Goal: Information Seeking & Learning: Learn about a topic

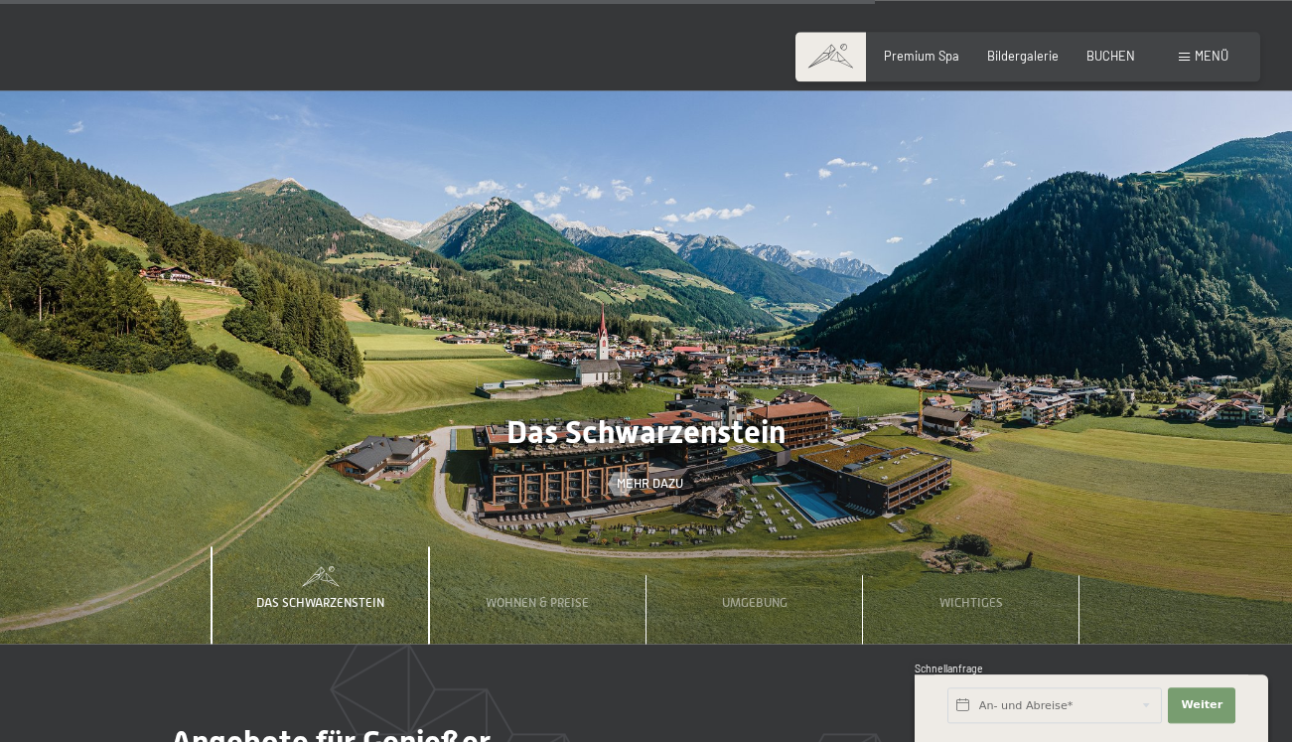
scroll to position [5065, 0]
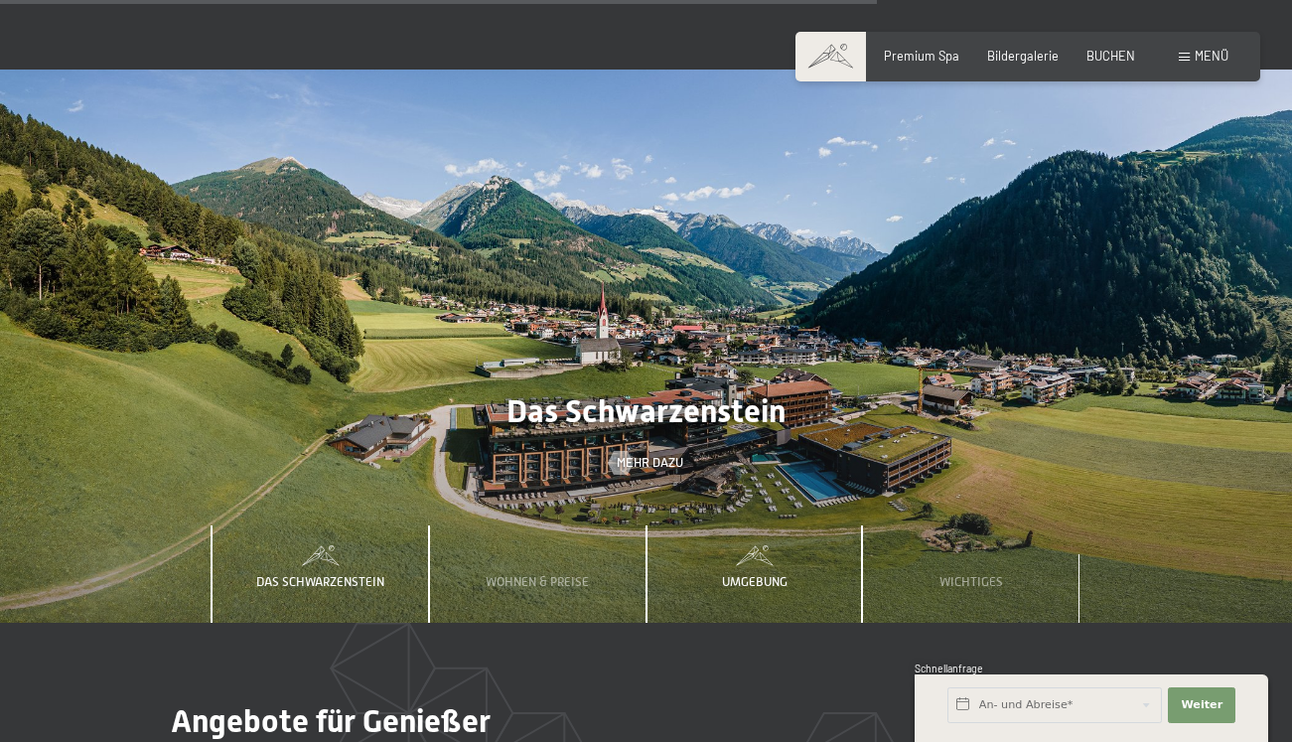
click at [753, 574] on span "Umgebung" at bounding box center [755, 581] width 66 height 15
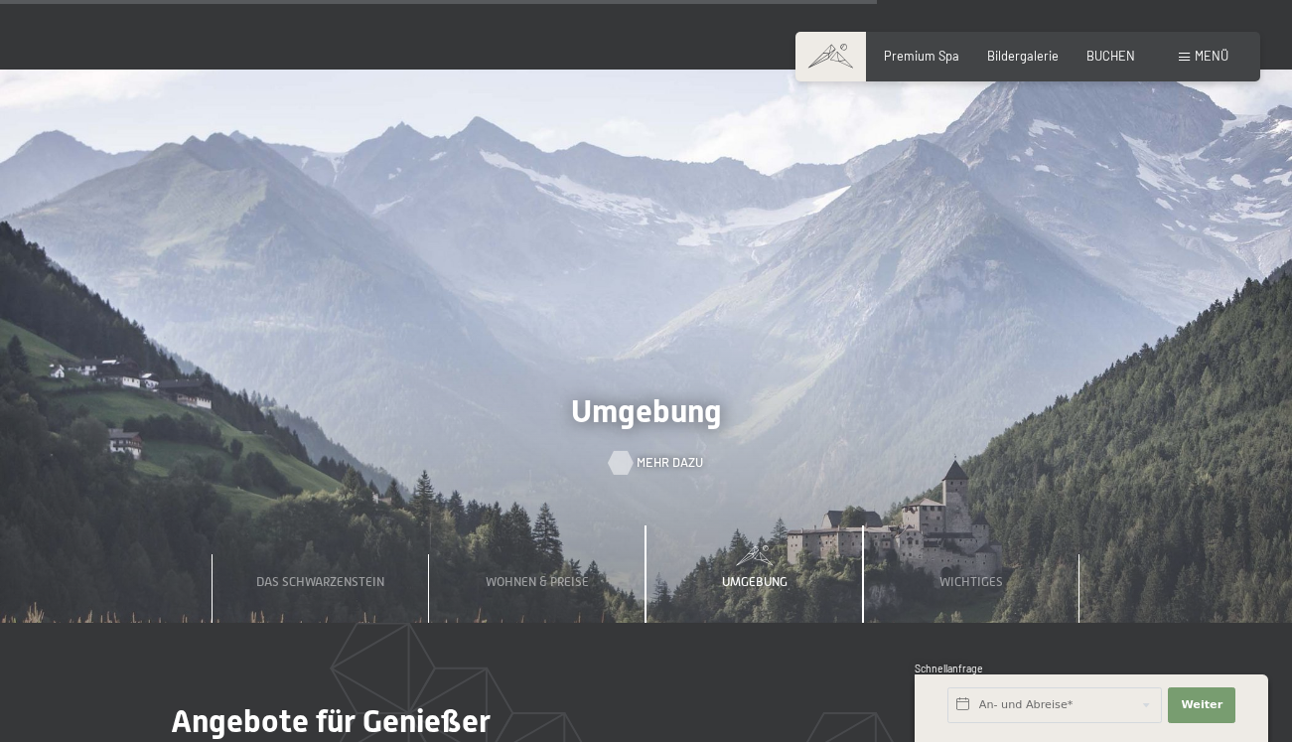
click at [649, 454] on span "Mehr dazu" at bounding box center [670, 463] width 67 height 18
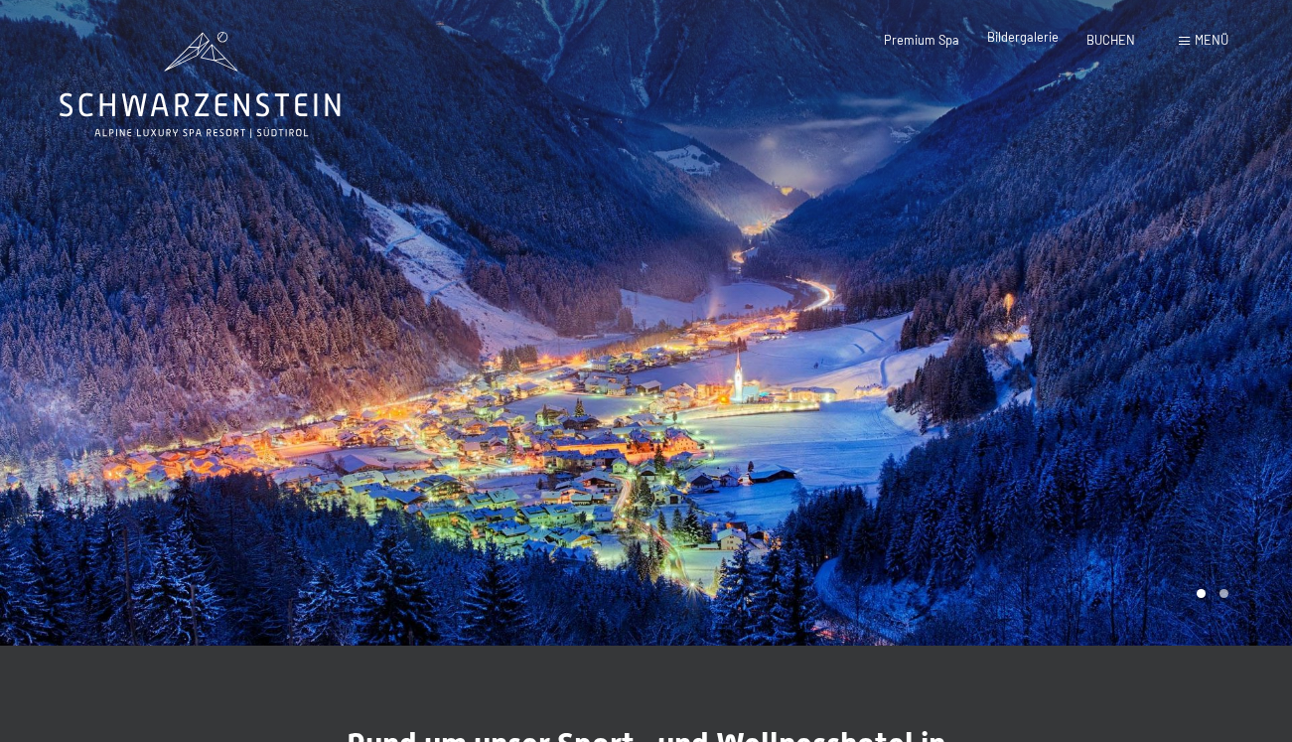
click at [1026, 43] on span "Bildergalerie" at bounding box center [1023, 37] width 72 height 16
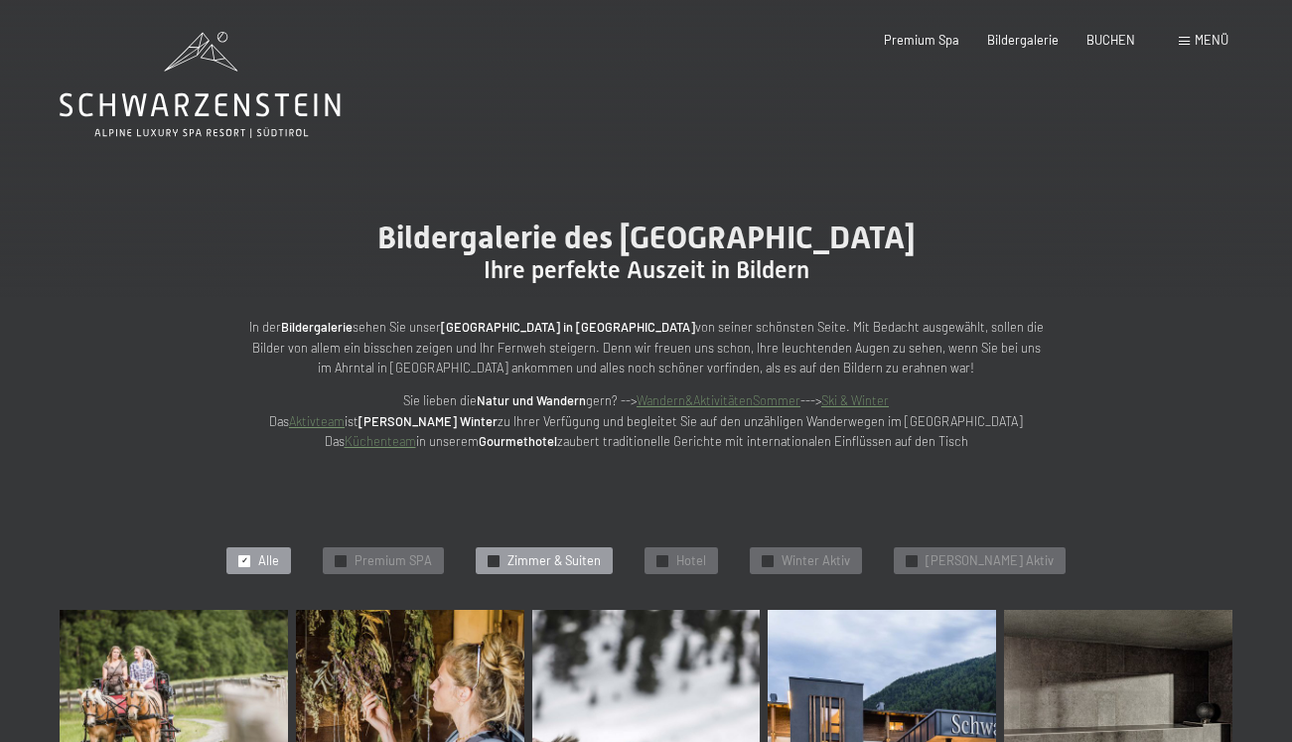
click at [601, 559] on span "Zimmer & Suiten" at bounding box center [554, 561] width 93 height 18
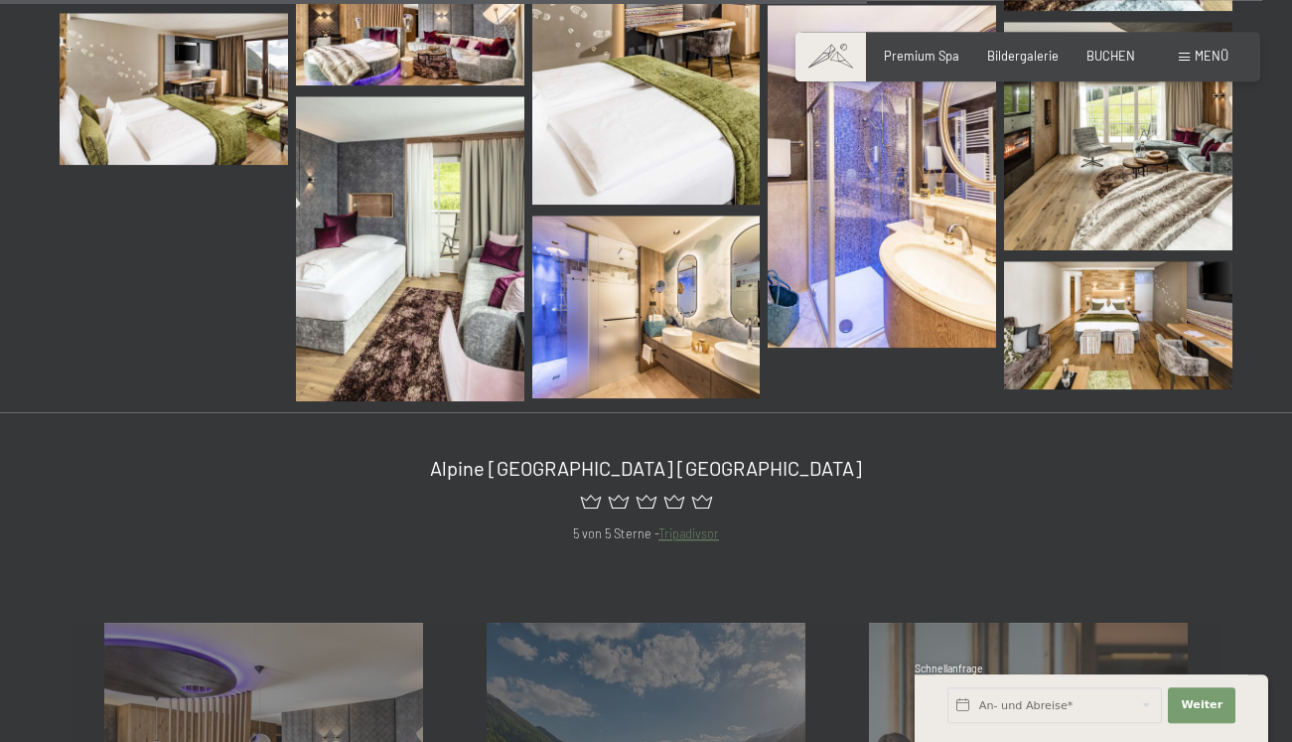
scroll to position [1385, 0]
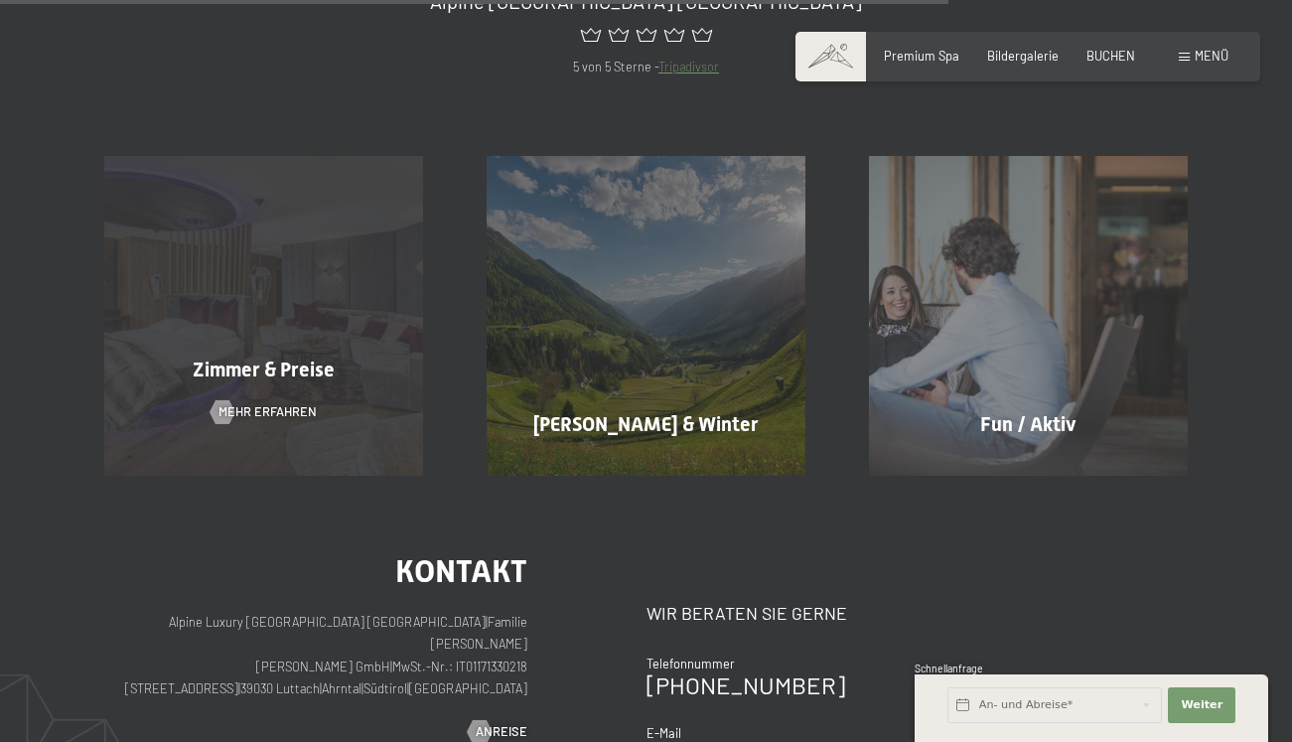
click at [219, 360] on span "Zimmer & Preise" at bounding box center [264, 370] width 142 height 24
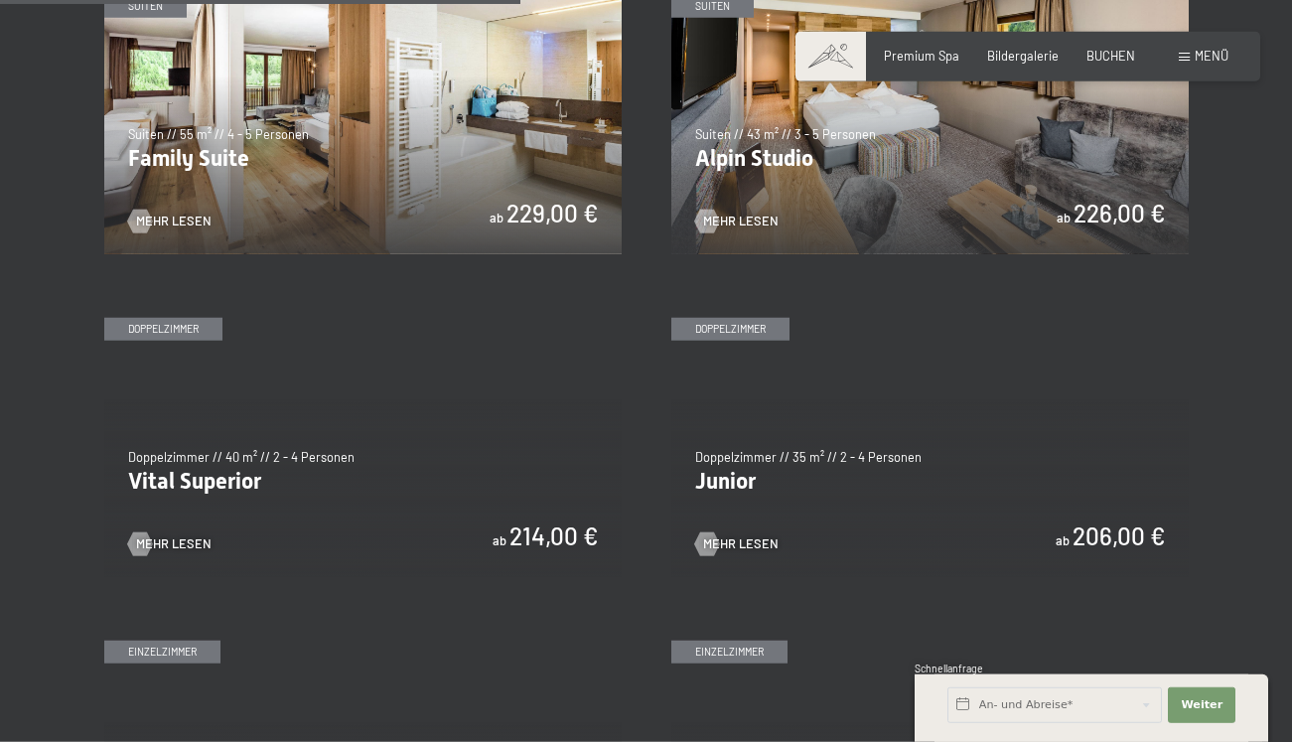
scroll to position [2094, 0]
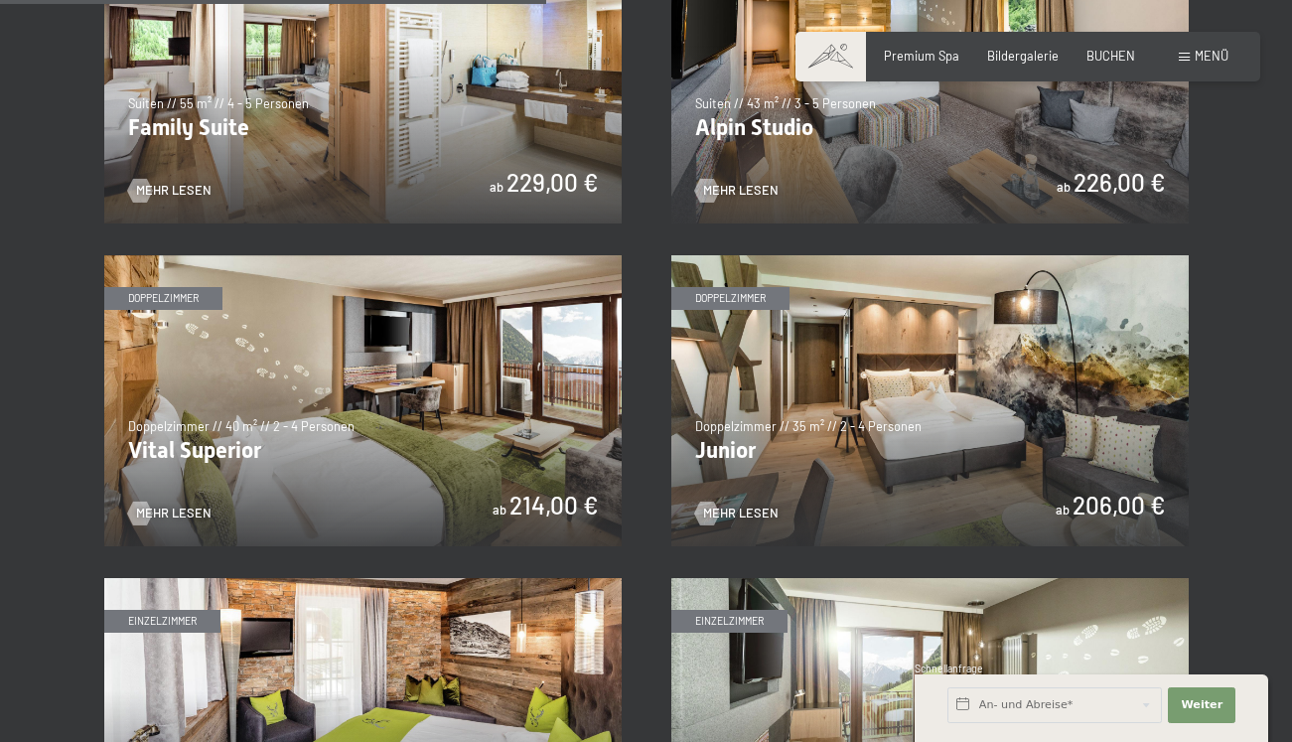
click at [393, 412] on img at bounding box center [362, 400] width 517 height 291
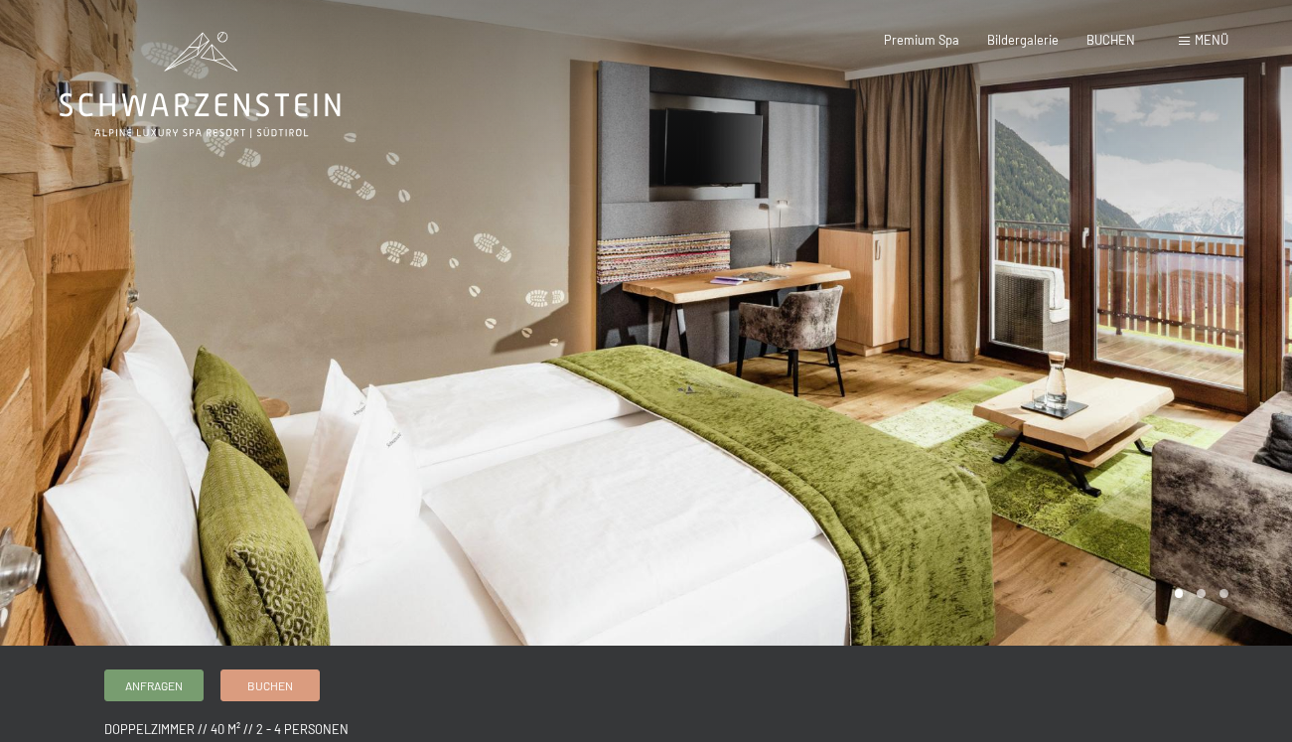
click at [1127, 326] on div at bounding box center [970, 323] width 647 height 646
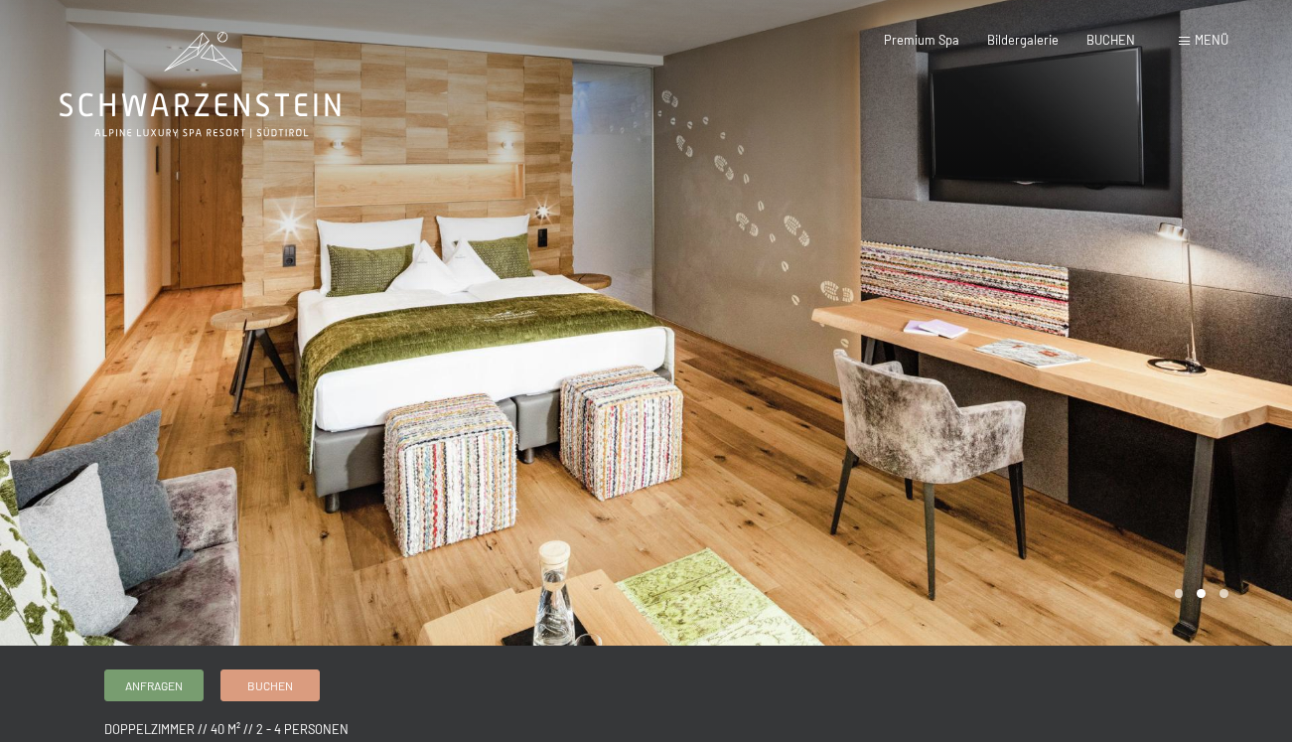
click at [1127, 327] on div at bounding box center [970, 323] width 647 height 646
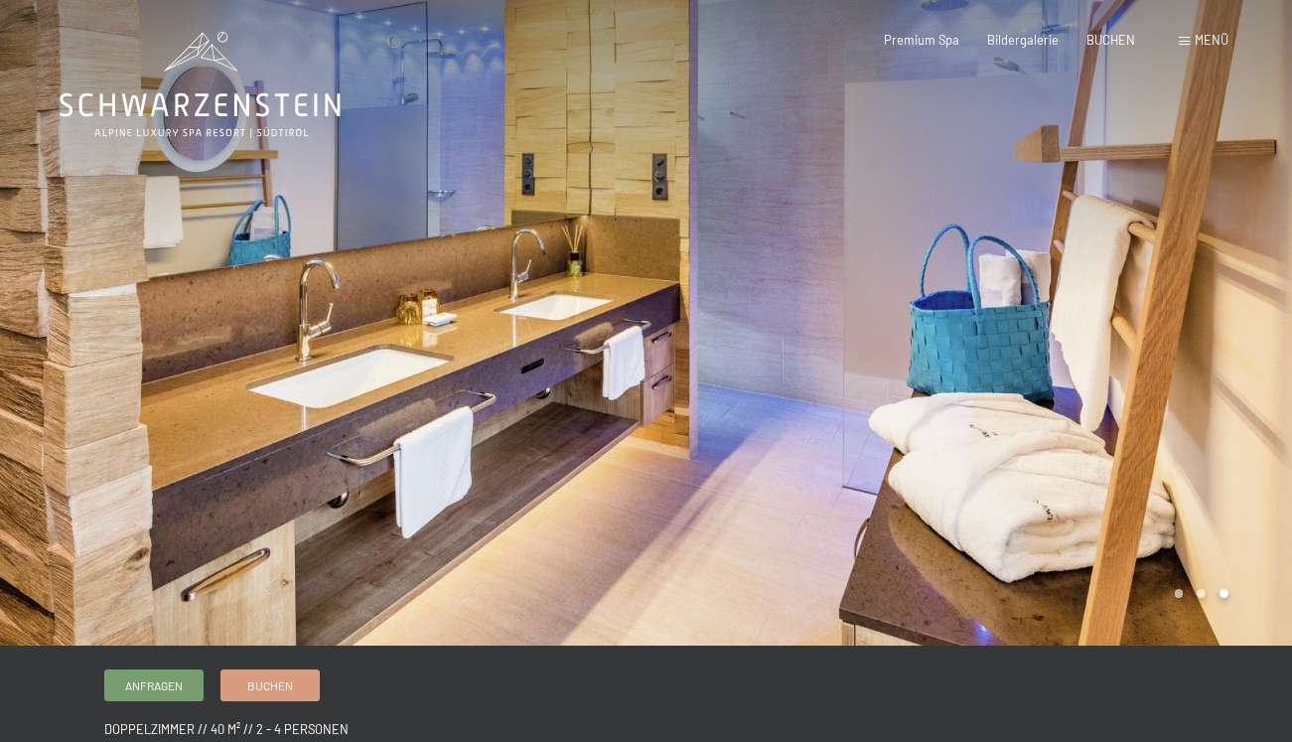
click at [1127, 328] on div at bounding box center [970, 323] width 647 height 646
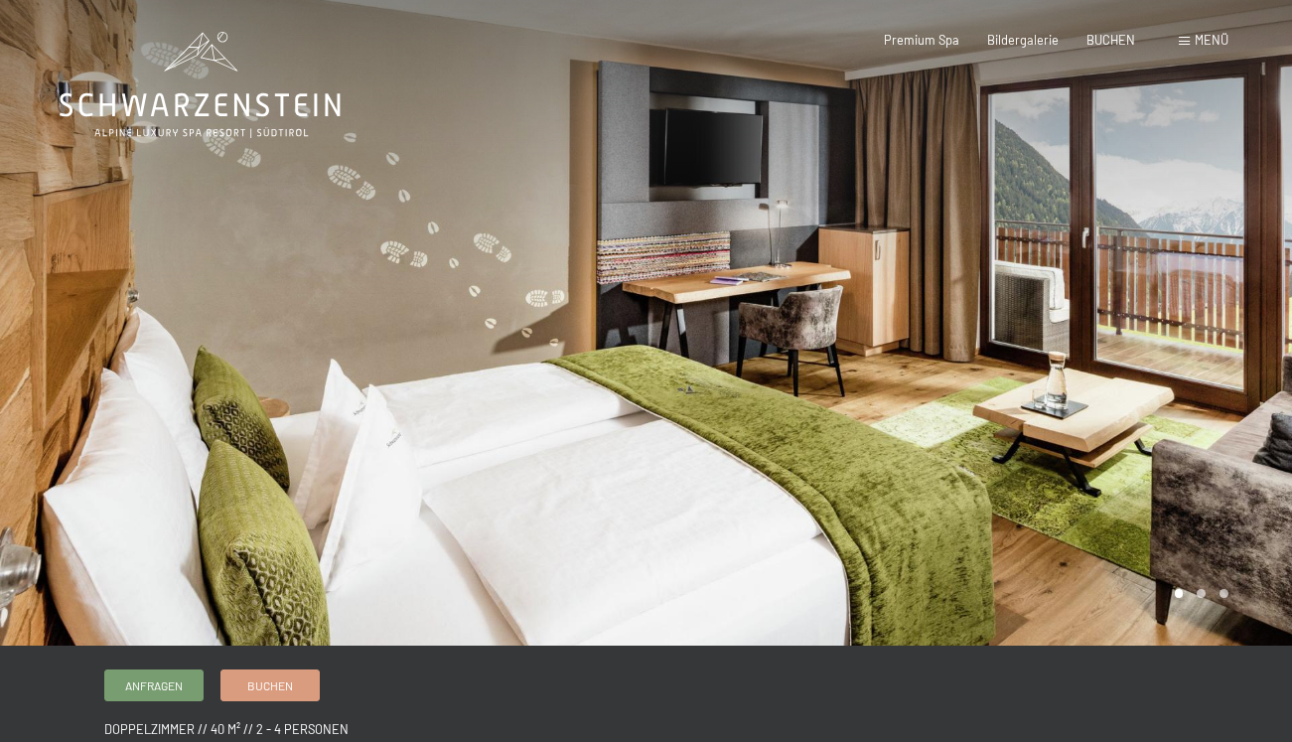
click at [1127, 329] on div at bounding box center [970, 323] width 647 height 646
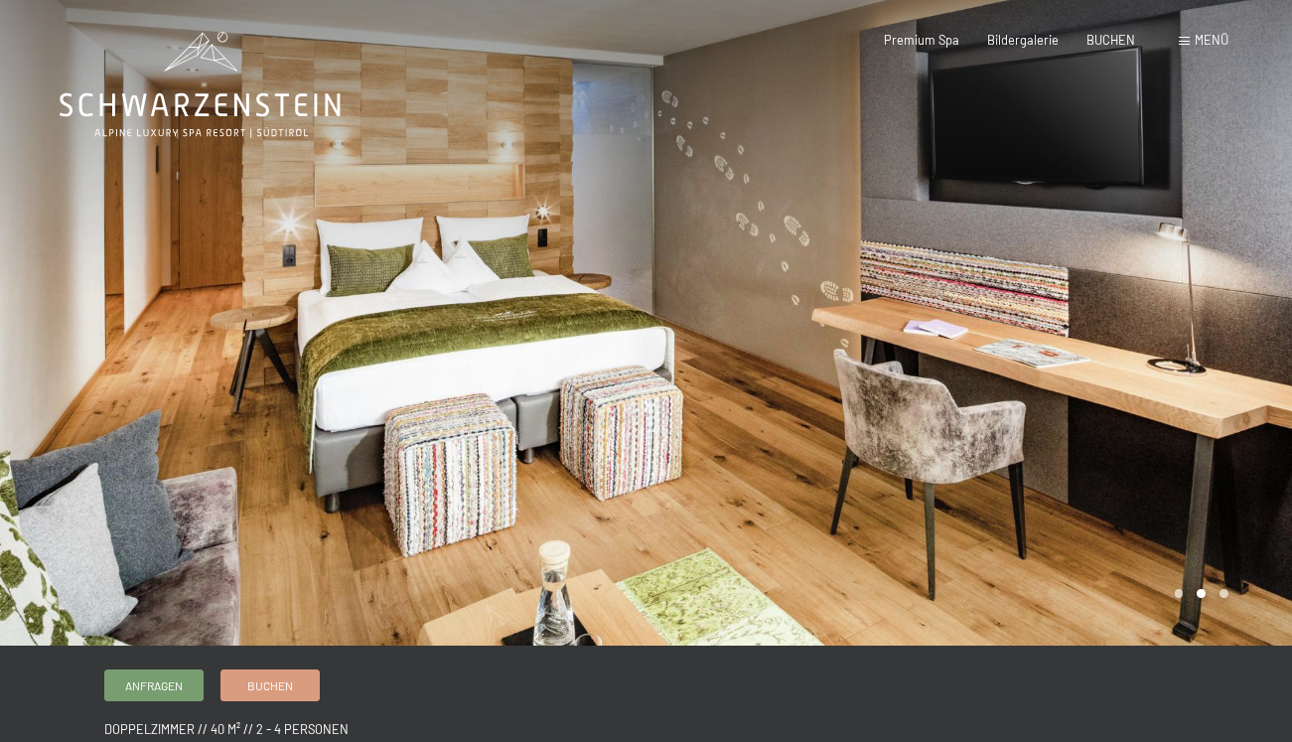
click at [1127, 329] on div at bounding box center [970, 323] width 647 height 646
